Goal: Find specific page/section: Find specific page/section

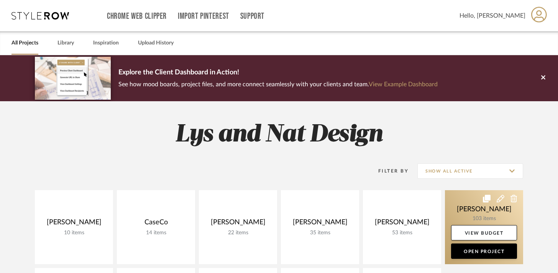
click at [457, 201] on link at bounding box center [484, 227] width 78 height 74
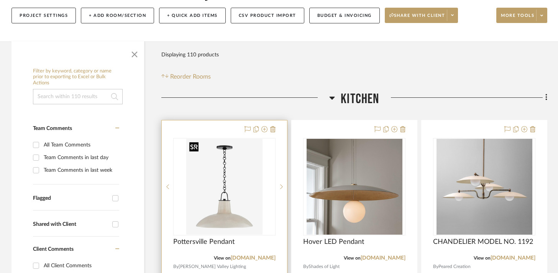
scroll to position [96, 0]
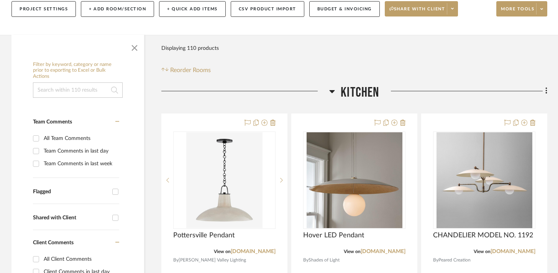
click at [330, 93] on icon at bounding box center [332, 91] width 6 height 9
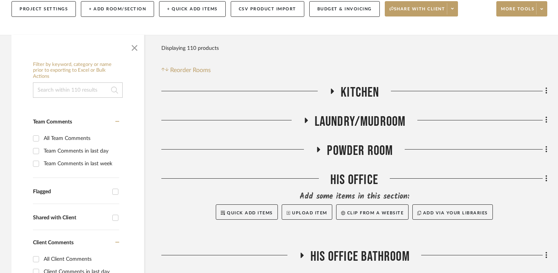
click at [304, 117] on h3 "Laundry/Mudroom" at bounding box center [354, 122] width 103 height 16
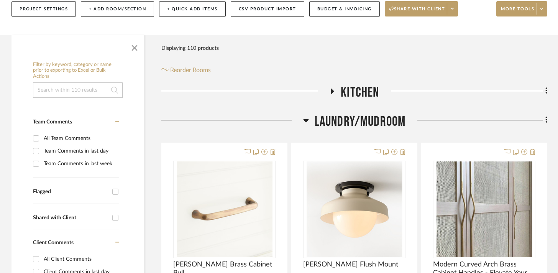
click at [304, 117] on icon at bounding box center [306, 120] width 6 height 9
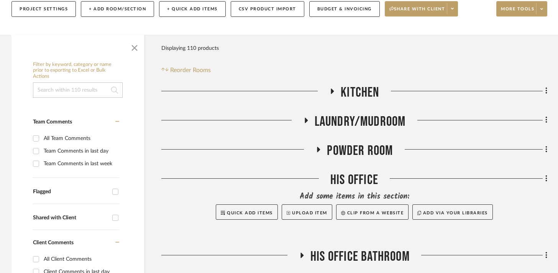
click at [321, 148] on icon at bounding box center [318, 149] width 9 height 6
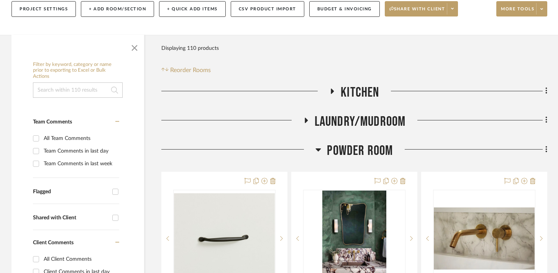
click at [321, 148] on icon at bounding box center [319, 149] width 6 height 9
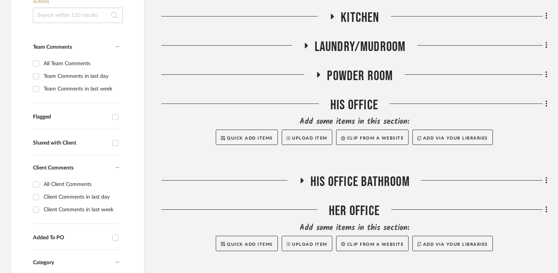
scroll to position [173, 0]
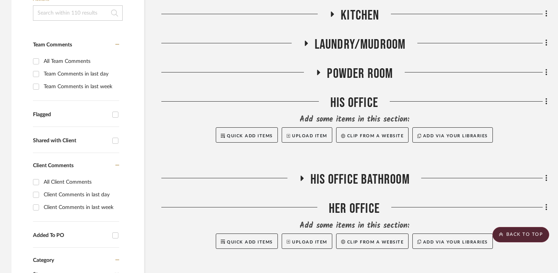
click at [300, 178] on icon at bounding box center [302, 179] width 9 height 6
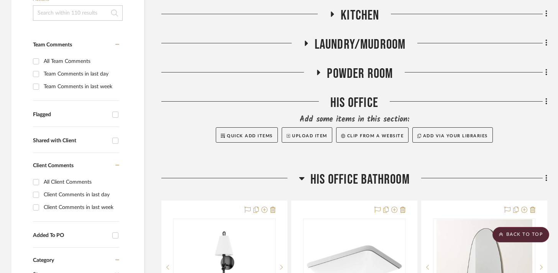
click at [300, 178] on icon at bounding box center [301, 178] width 5 height 3
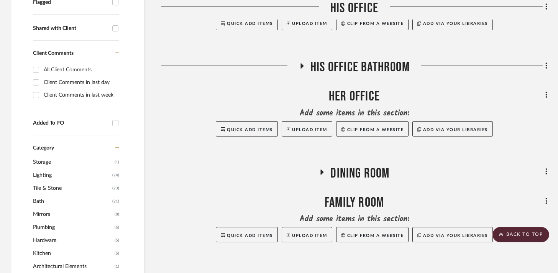
scroll to position [305, 0]
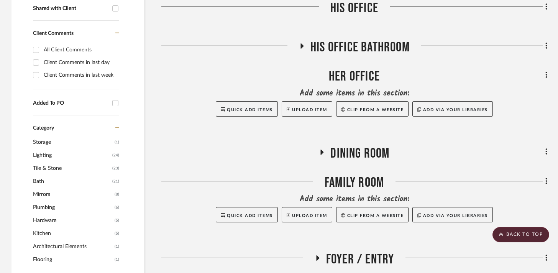
click at [319, 152] on icon at bounding box center [321, 152] width 9 height 6
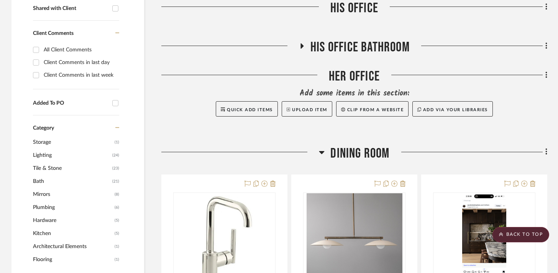
click at [319, 152] on div at bounding box center [240, 155] width 158 height 20
click at [322, 151] on icon at bounding box center [322, 152] width 6 height 9
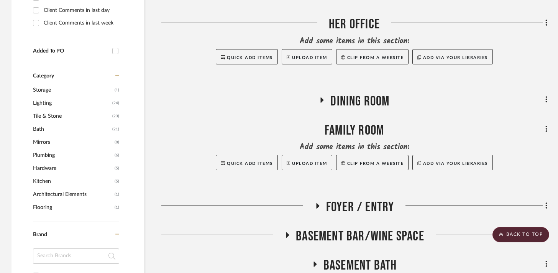
scroll to position [420, 0]
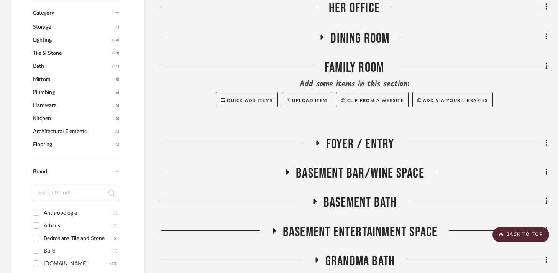
click at [319, 140] on h3 "Foyer / Entry" at bounding box center [355, 144] width 80 height 16
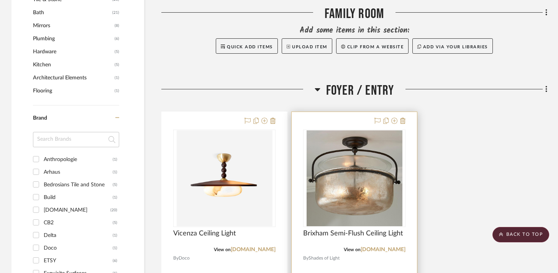
scroll to position [475, 0]
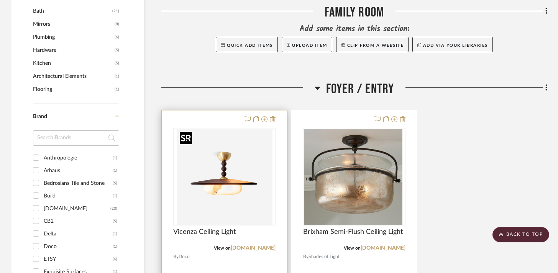
click at [0, 0] on img at bounding box center [0, 0] width 0 height 0
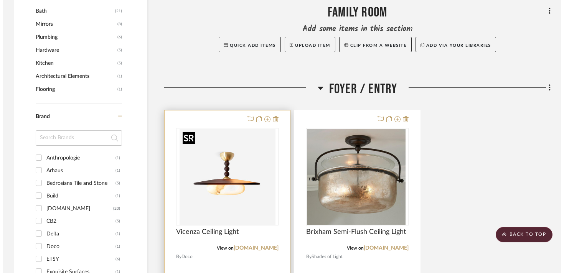
scroll to position [0, 0]
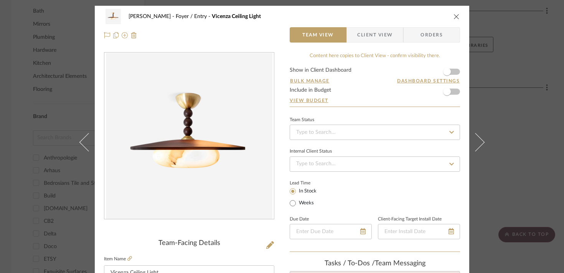
click at [453, 17] on icon "close" at bounding box center [456, 16] width 6 height 6
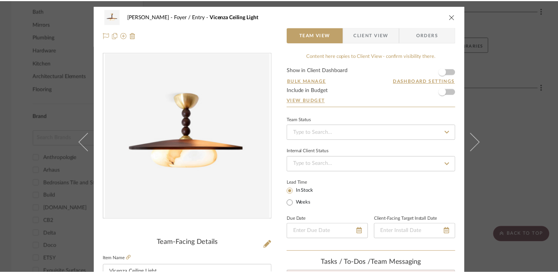
scroll to position [475, 0]
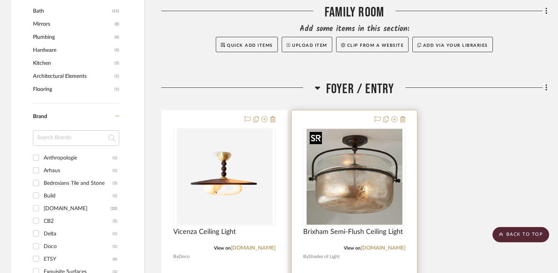
click at [369, 159] on img "0" at bounding box center [355, 177] width 96 height 96
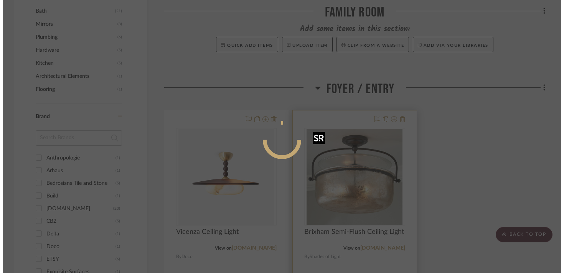
scroll to position [0, 0]
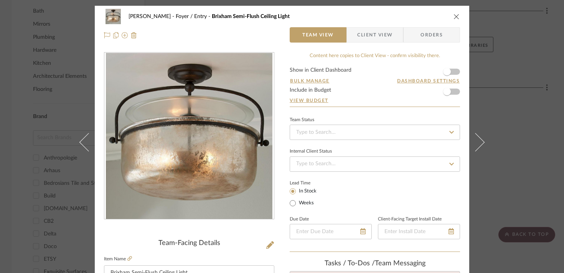
drag, startPoint x: 200, startPoint y: 194, endPoint x: 247, endPoint y: 1, distance: 198.8
click at [0, 0] on div "[PERSON_NAME] Foyer / Entry Brixham Semi-Flush Ceiling Light Team View Client V…" at bounding box center [282, 136] width 564 height 273
click at [453, 15] on icon "close" at bounding box center [456, 16] width 6 height 6
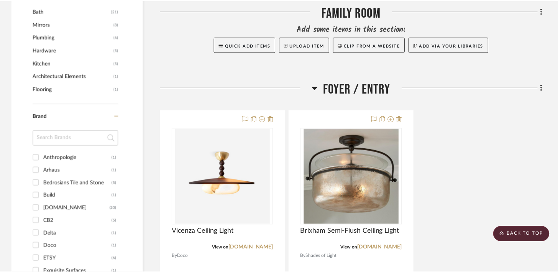
scroll to position [475, 0]
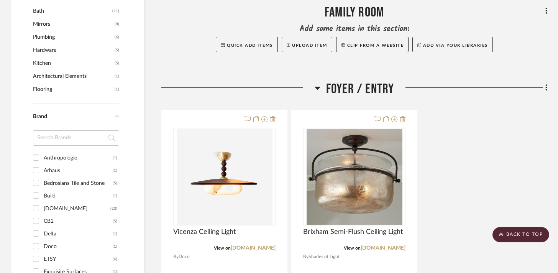
click at [315, 88] on icon at bounding box center [318, 87] width 6 height 9
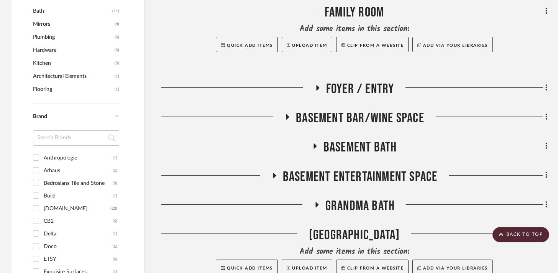
click at [285, 117] on icon at bounding box center [287, 117] width 9 height 6
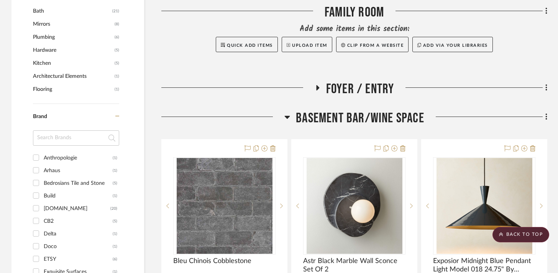
click at [285, 117] on icon at bounding box center [287, 117] width 5 height 3
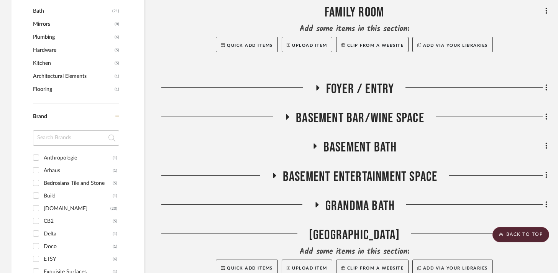
click at [316, 147] on icon at bounding box center [314, 146] width 9 height 6
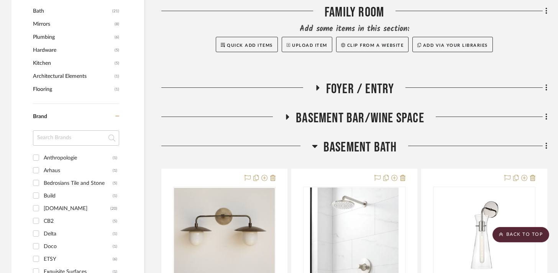
click at [316, 147] on icon at bounding box center [315, 145] width 6 height 9
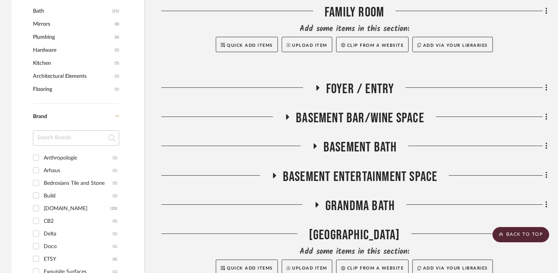
click at [272, 174] on icon at bounding box center [274, 176] width 9 height 6
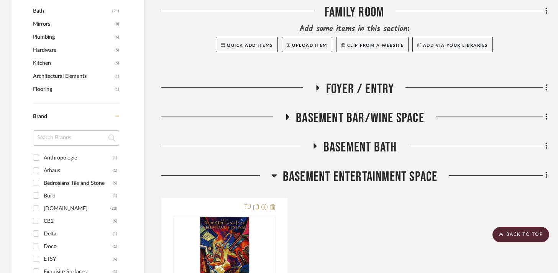
click at [272, 174] on icon at bounding box center [274, 175] width 6 height 9
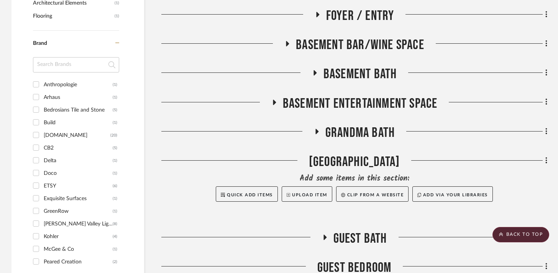
scroll to position [550, 0]
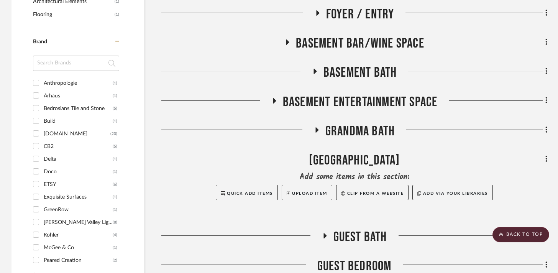
click at [316, 130] on icon at bounding box center [317, 129] width 3 height 5
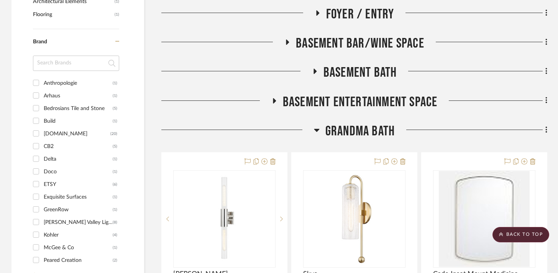
click at [316, 130] on icon at bounding box center [316, 130] width 5 height 3
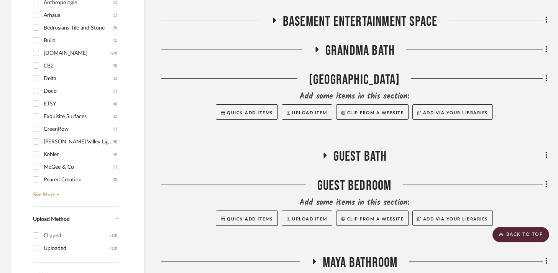
scroll to position [633, 0]
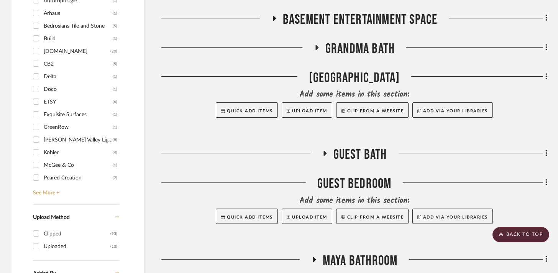
click at [323, 153] on icon at bounding box center [324, 154] width 9 height 6
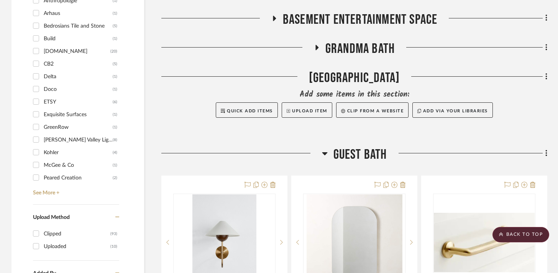
click at [323, 153] on icon at bounding box center [324, 153] width 5 height 3
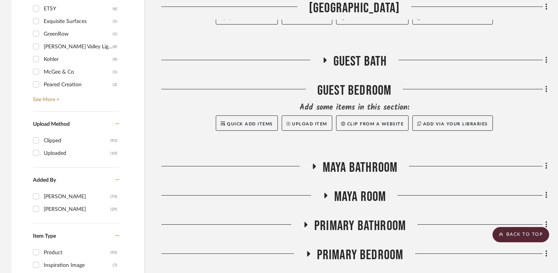
scroll to position [729, 0]
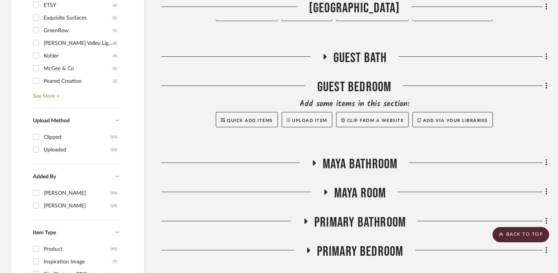
click at [314, 162] on icon at bounding box center [314, 162] width 3 height 5
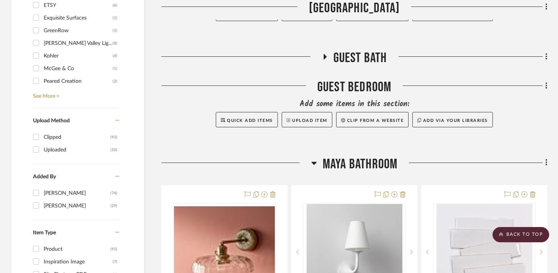
click at [314, 162] on icon at bounding box center [313, 163] width 5 height 3
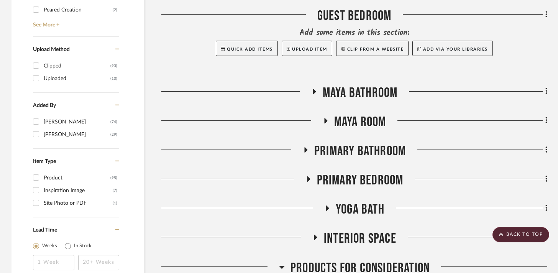
scroll to position [806, 0]
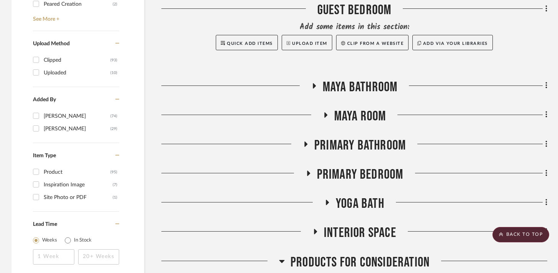
click at [306, 145] on icon at bounding box center [305, 143] width 3 height 5
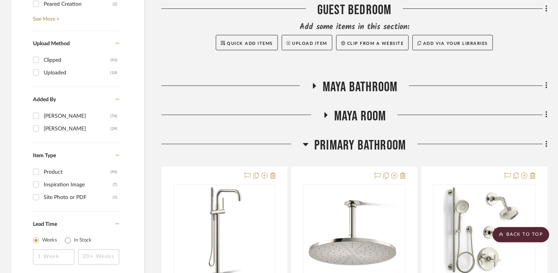
click at [306, 145] on icon at bounding box center [305, 144] width 5 height 3
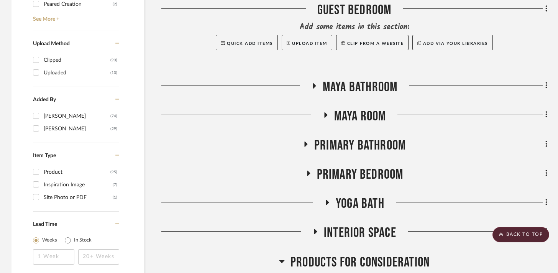
click at [311, 173] on icon at bounding box center [308, 174] width 9 height 6
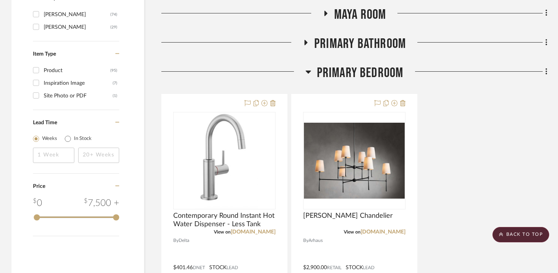
scroll to position [908, 0]
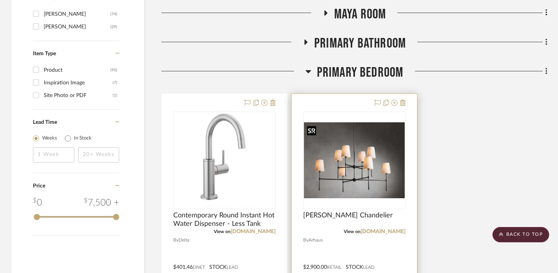
click at [345, 154] on img "0" at bounding box center [354, 160] width 101 height 76
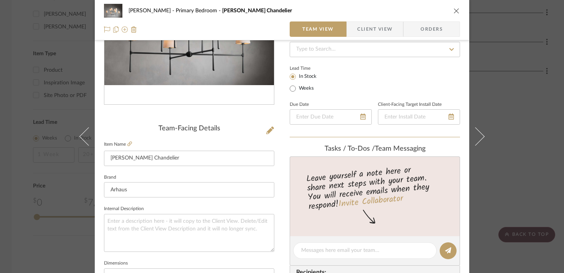
scroll to position [121, 0]
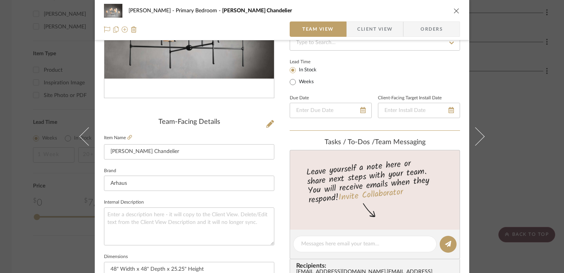
click at [528, 144] on div "[PERSON_NAME] Primary Bedroom [PERSON_NAME] Chandelier Team View Client View Or…" at bounding box center [282, 136] width 564 height 273
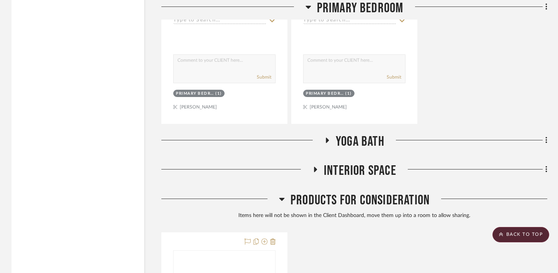
scroll to position [1252, 0]
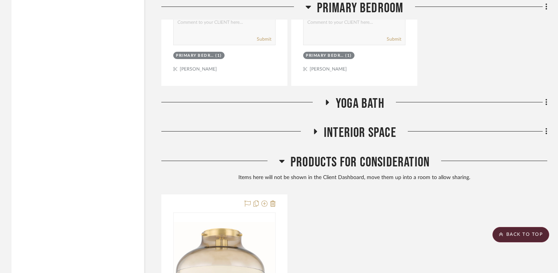
click at [315, 130] on icon at bounding box center [315, 131] width 3 height 5
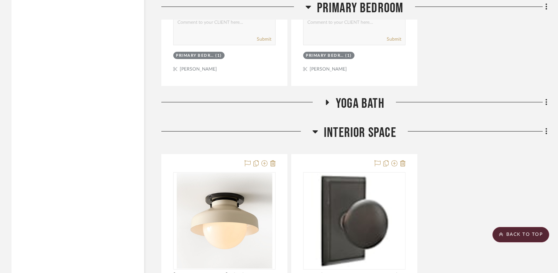
click at [315, 130] on icon at bounding box center [315, 131] width 5 height 3
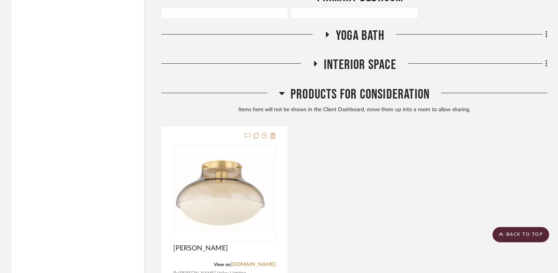
scroll to position [1321, 0]
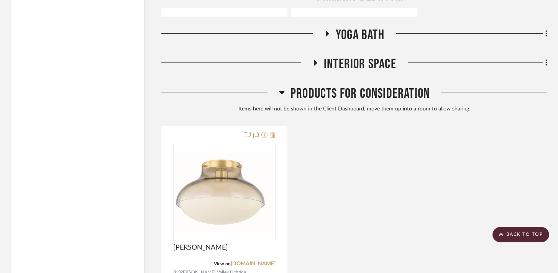
click at [283, 92] on icon at bounding box center [281, 92] width 5 height 3
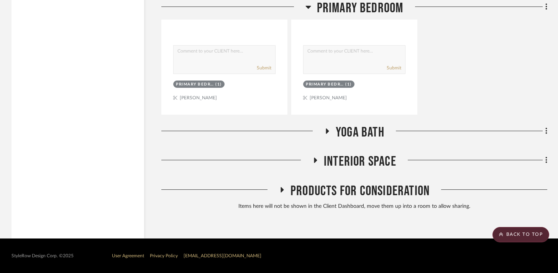
click at [281, 189] on icon at bounding box center [282, 189] width 3 height 5
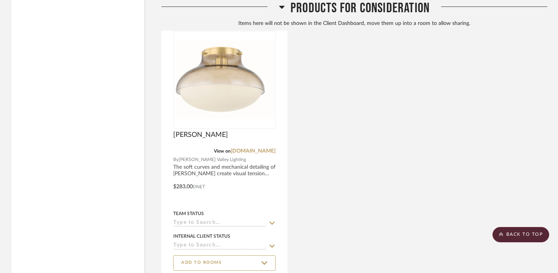
scroll to position [1434, 0]
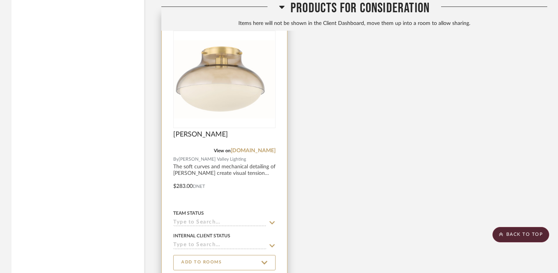
drag, startPoint x: 231, startPoint y: 58, endPoint x: 239, endPoint y: 69, distance: 14.0
